Goal: Entertainment & Leisure: Browse casually

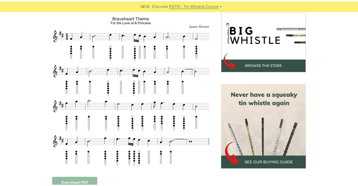
scroll to position [207, 0]
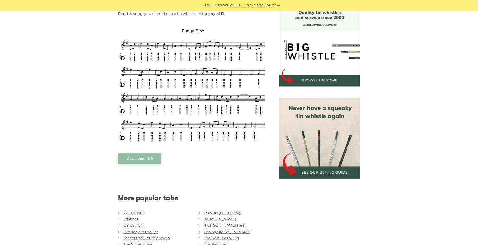
scroll to position [180, 0]
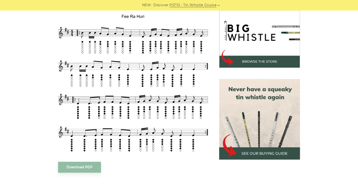
scroll to position [206, 0]
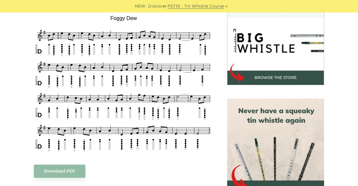
scroll to position [202, 0]
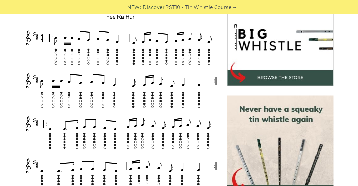
scroll to position [210, 0]
